Goal: Find specific page/section: Find specific page/section

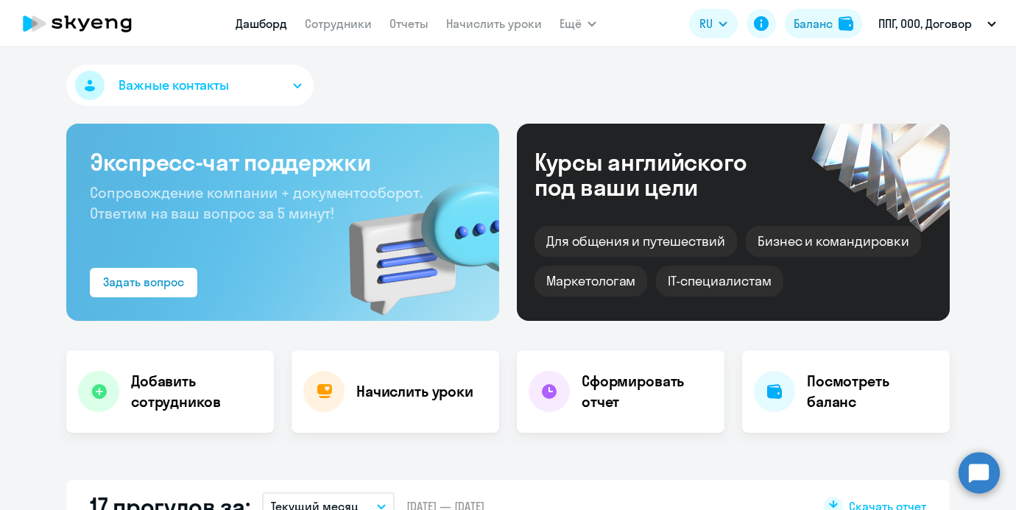
click at [339, 13] on nav "[PERSON_NAME] Отчеты Начислить уроки" at bounding box center [389, 23] width 306 height 29
click at [339, 19] on link "Сотрудники" at bounding box center [338, 23] width 67 height 15
select select "30"
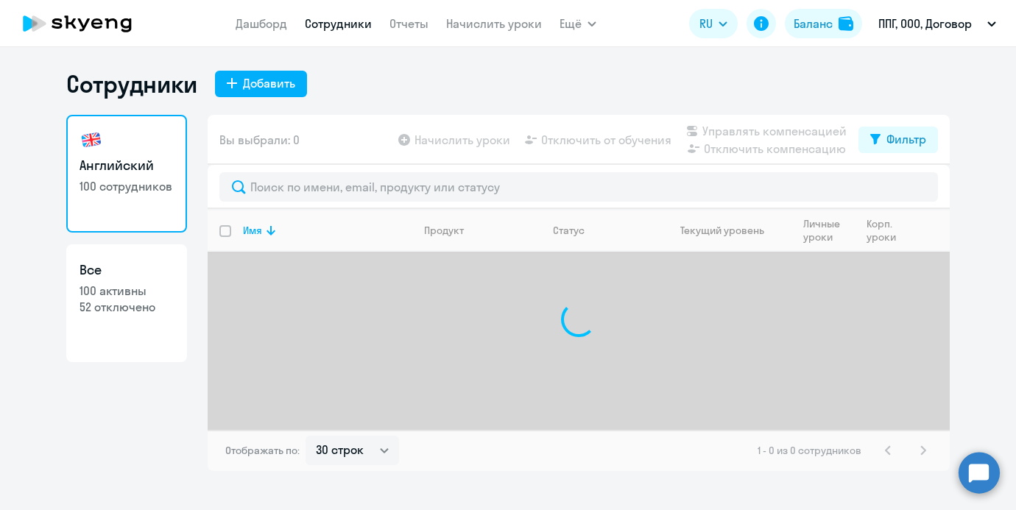
click at [328, 203] on div at bounding box center [579, 187] width 742 height 44
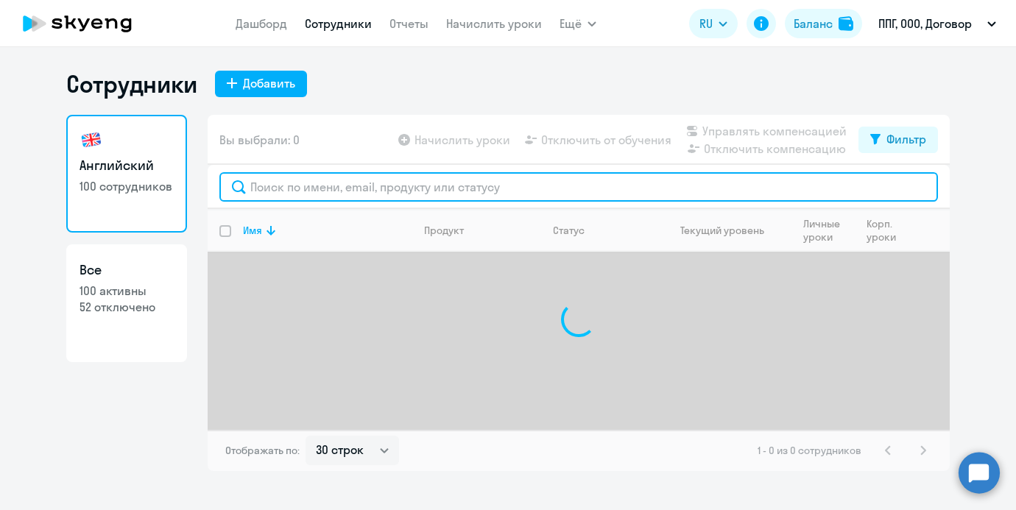
click at [328, 195] on input "text" at bounding box center [578, 186] width 718 height 29
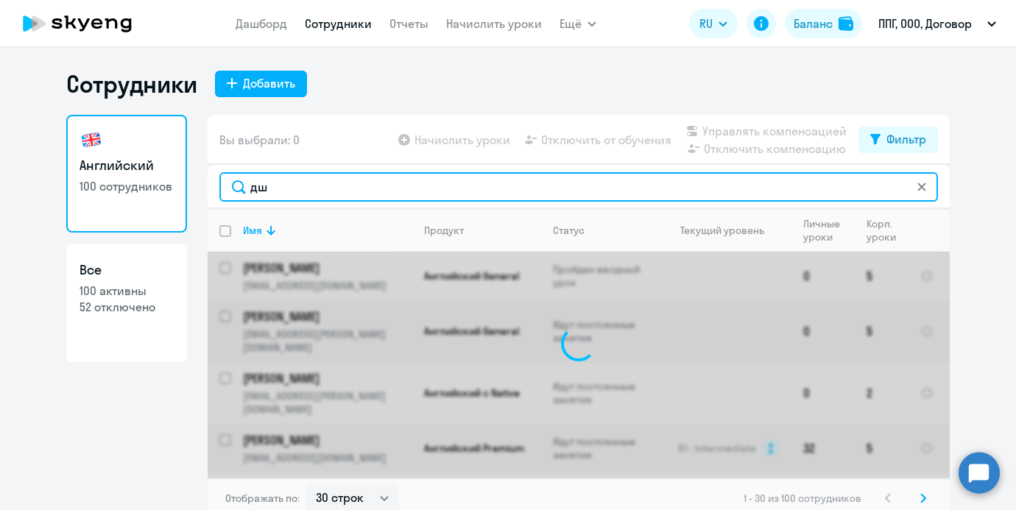
type input "д"
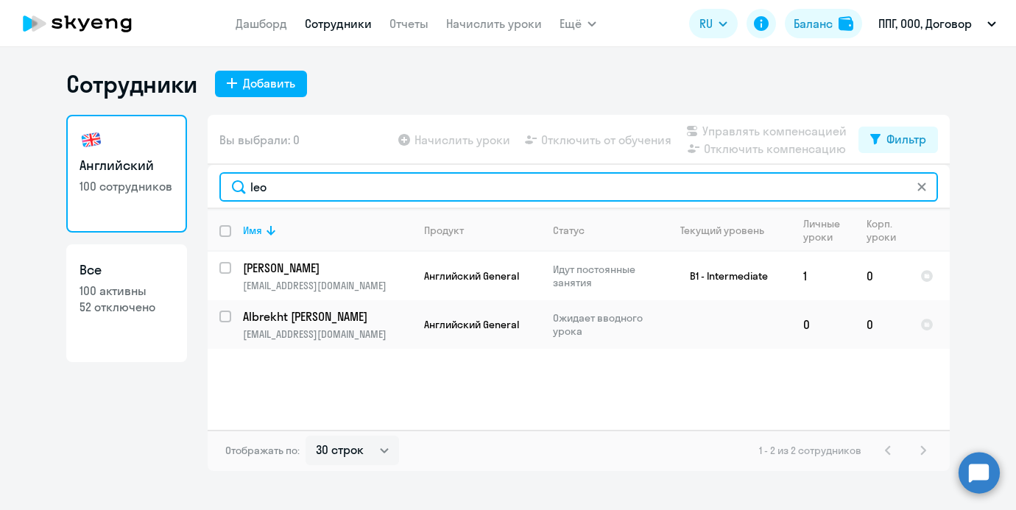
type input "leo"
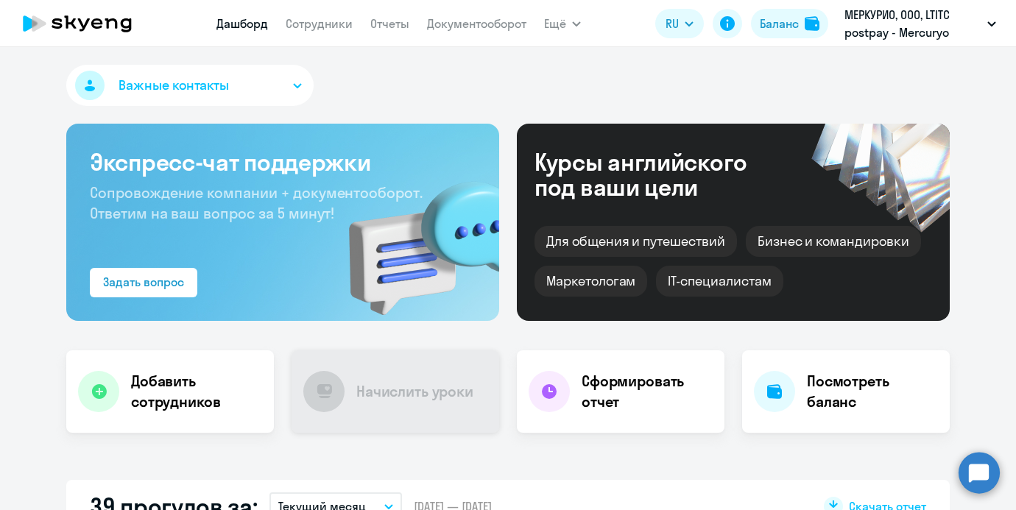
select select "30"
click at [227, 33] on nav "Дашборд Сотрудники Отчеты Документооборот" at bounding box center [371, 23] width 310 height 29
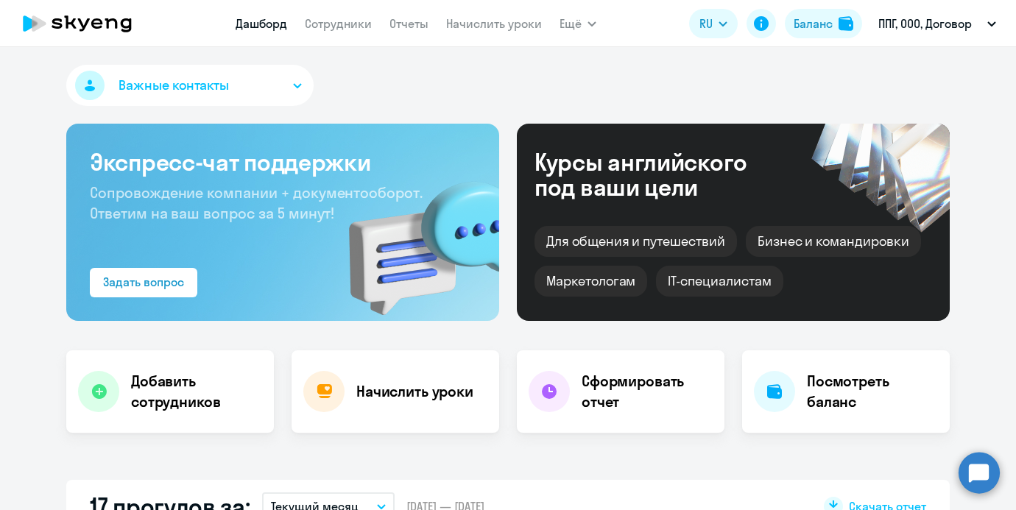
click at [331, 31] on app-menu-item-link "Сотрудники" at bounding box center [338, 24] width 67 height 18
click at [330, 26] on link "Сотрудники" at bounding box center [338, 23] width 67 height 15
select select "30"
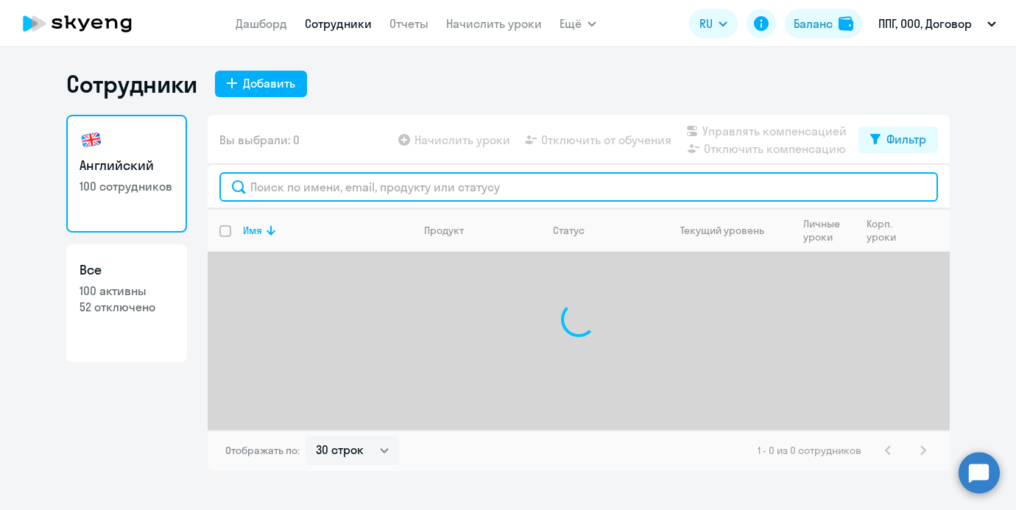
click at [327, 198] on input "text" at bounding box center [578, 186] width 718 height 29
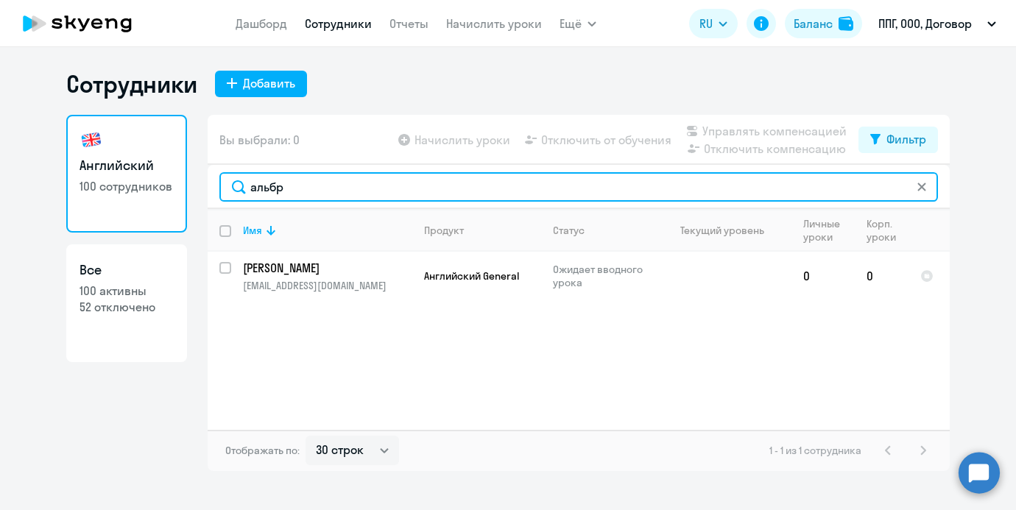
type input "альбр"
